Goal: Navigation & Orientation: Find specific page/section

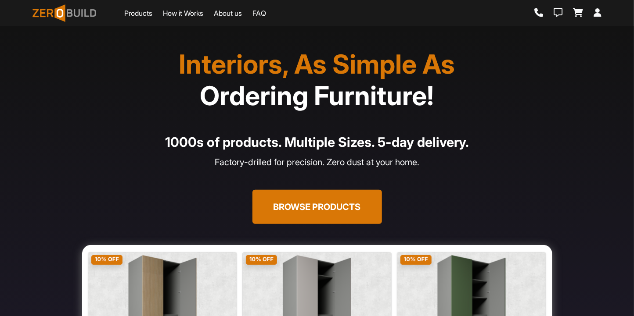
click at [148, 16] on link "Products" at bounding box center [138, 13] width 28 height 11
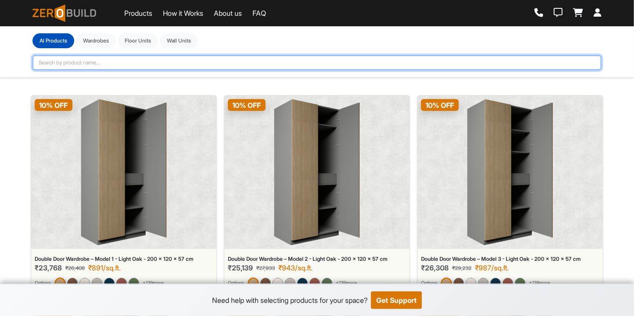
click at [181, 57] on input "text" at bounding box center [316, 62] width 569 height 15
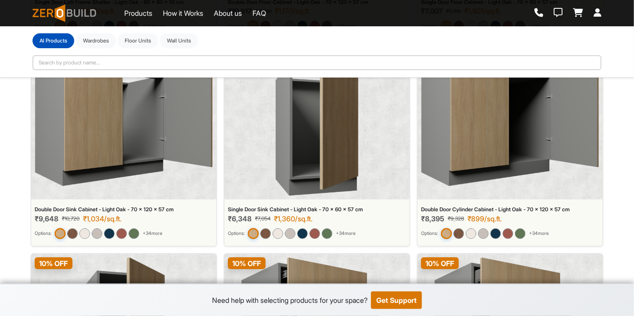
scroll to position [1301, 0]
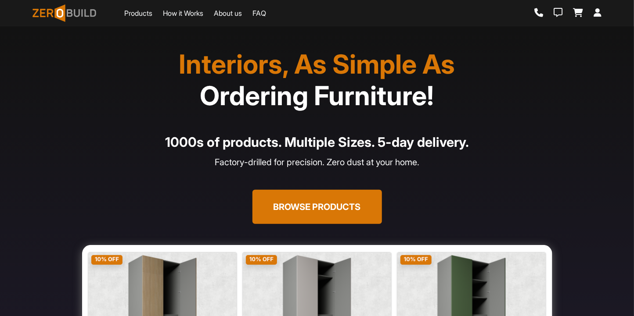
click at [147, 14] on link "Products" at bounding box center [138, 13] width 28 height 11
